Goal: Task Accomplishment & Management: Complete application form

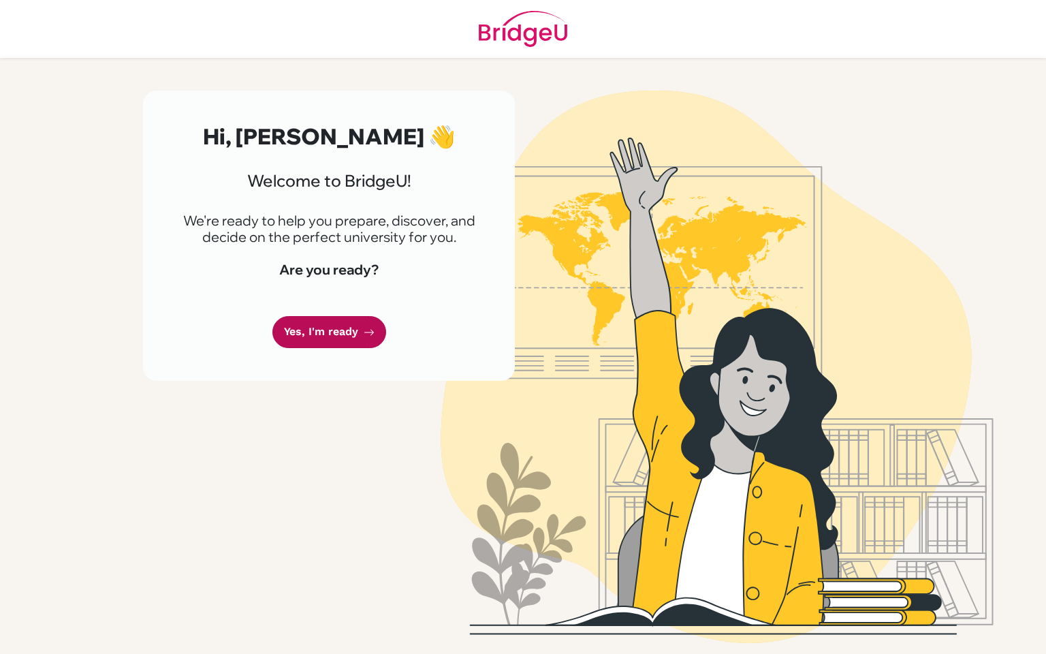
click at [328, 328] on link "Yes, I'm ready" at bounding box center [330, 332] width 114 height 32
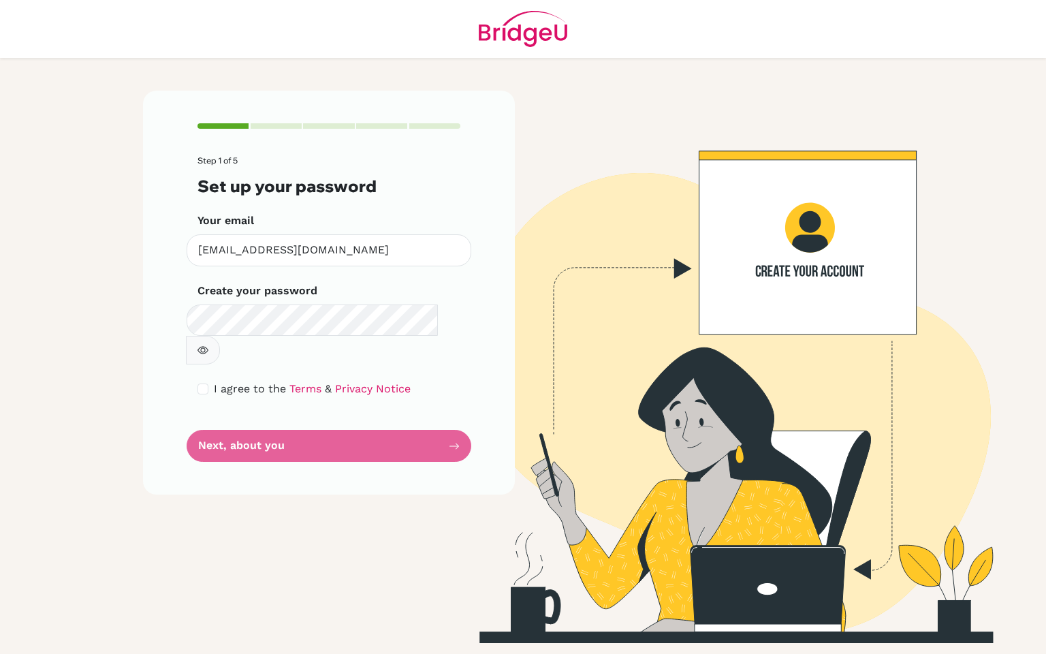
click at [220, 336] on button "button" at bounding box center [203, 350] width 34 height 29
click at [155, 205] on div "Step 1 of 5 Set up your password Your email [EMAIL_ADDRESS][DOMAIN_NAME] Invali…" at bounding box center [329, 293] width 372 height 404
click at [200, 384] on input "checkbox" at bounding box center [203, 389] width 11 height 11
checkbox input "true"
